Goal: Task Accomplishment & Management: Manage account settings

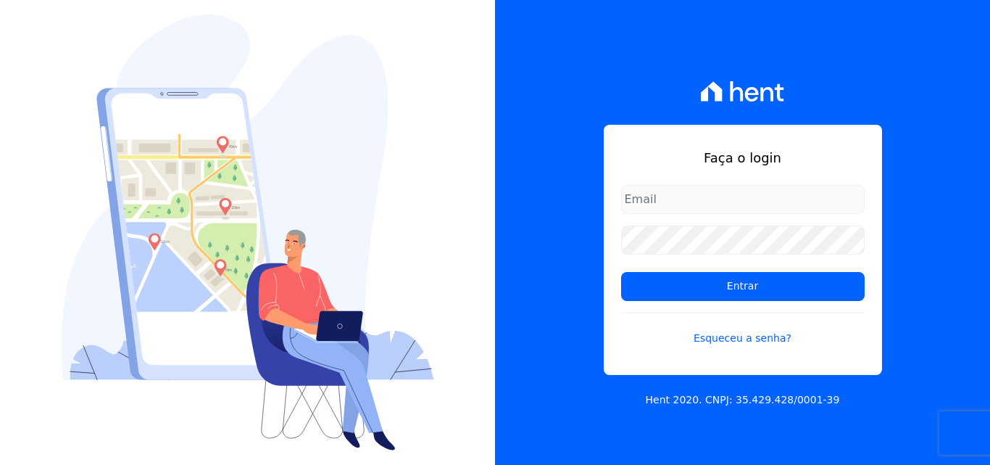
type input "[PERSON_NAME][EMAIL_ADDRESS][PERSON_NAME][DOMAIN_NAME]"
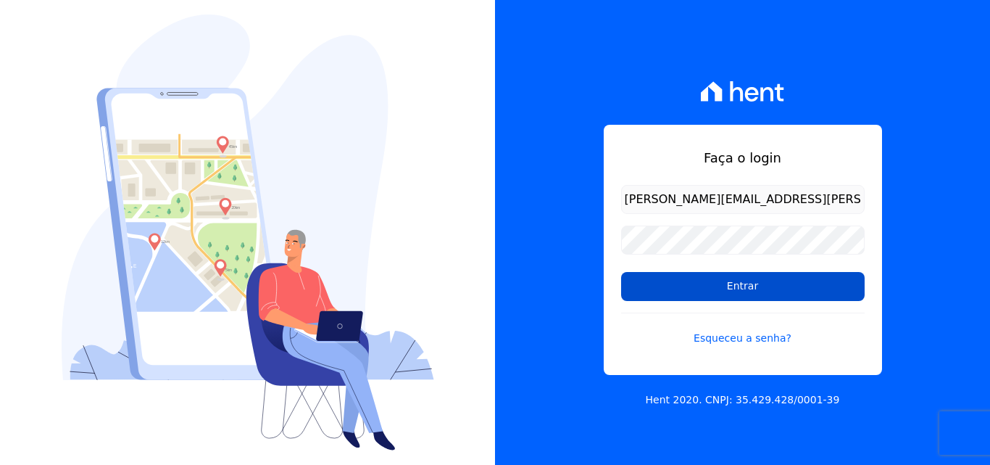
click at [650, 287] on input "Entrar" at bounding box center [743, 286] width 244 height 29
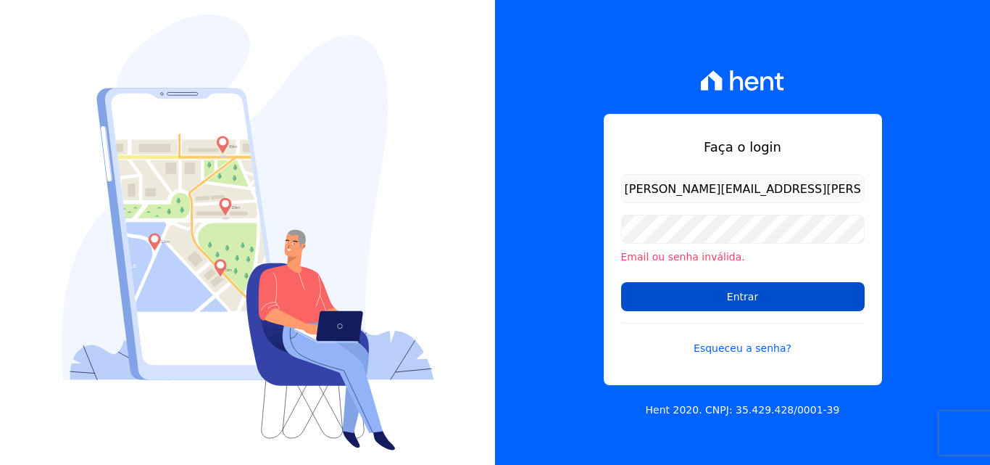
click at [674, 298] on input "Entrar" at bounding box center [743, 296] width 244 height 29
